Goal: Find specific page/section: Find specific page/section

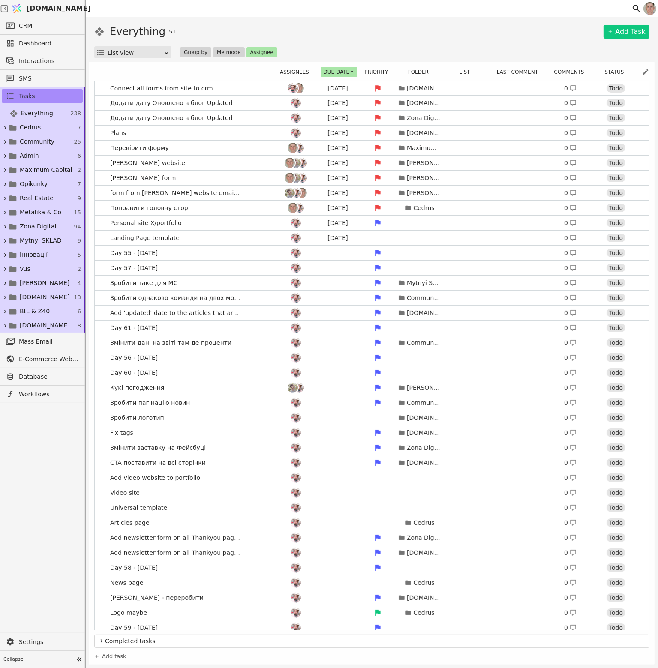
click at [647, 69] on icon at bounding box center [645, 72] width 8 height 8
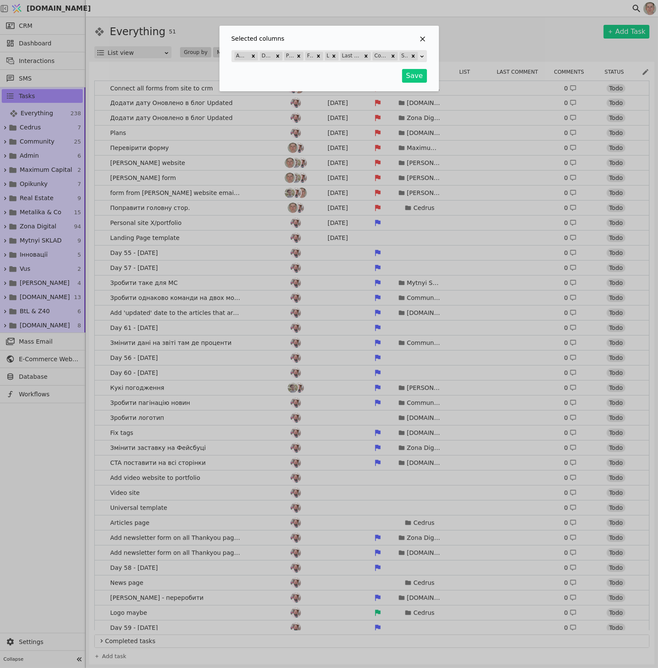
click at [423, 34] on div "Selected columns Assignees Due date Priority Folder List Last comment Comments …" at bounding box center [328, 59] width 219 height 66
click at [422, 40] on icon "Selected column" at bounding box center [422, 39] width 9 height 9
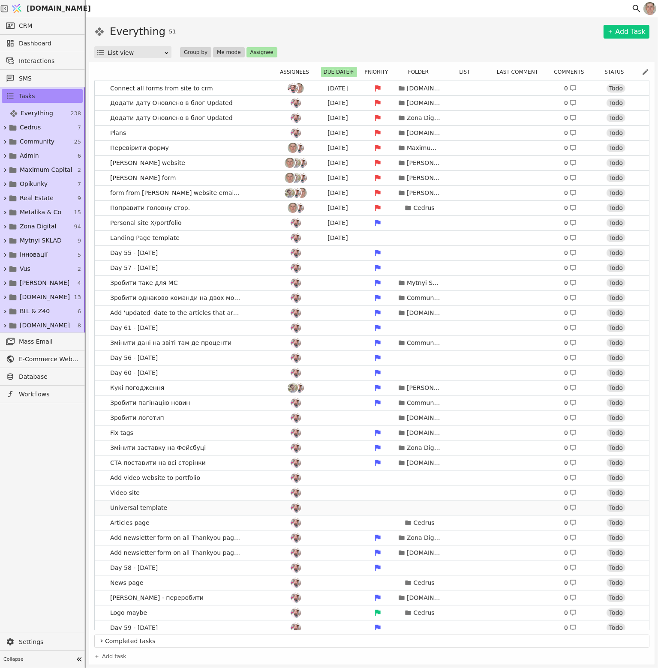
click at [186, 500] on link "Universal template 0 Todo" at bounding box center [372, 507] width 554 height 15
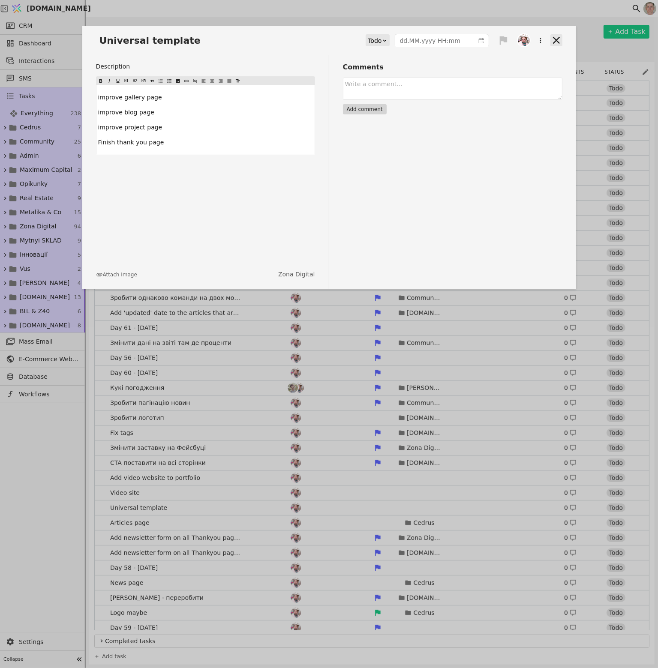
click at [554, 38] on icon at bounding box center [556, 40] width 12 height 12
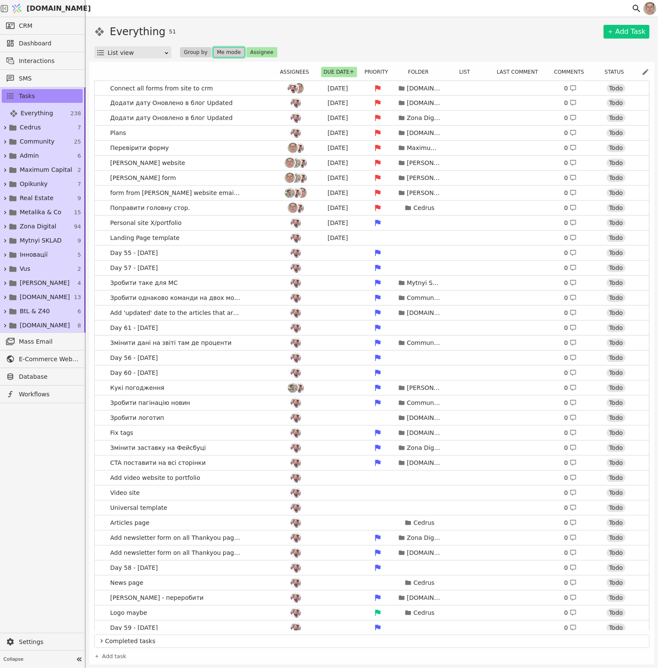
click at [229, 51] on button "Me mode" at bounding box center [229, 52] width 32 height 10
